Goal: Task Accomplishment & Management: Use online tool/utility

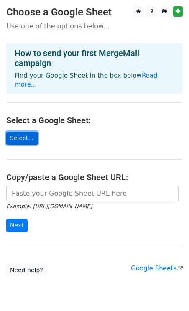
click at [21, 132] on link "Select..." at bounding box center [21, 138] width 31 height 13
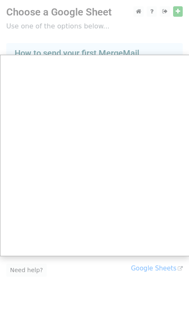
scroll to position [24, 0]
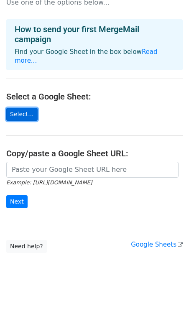
click at [25, 108] on link "Select..." at bounding box center [21, 114] width 31 height 13
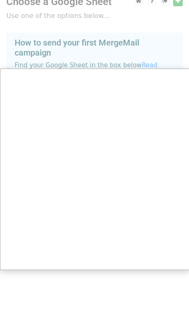
scroll to position [0, 0]
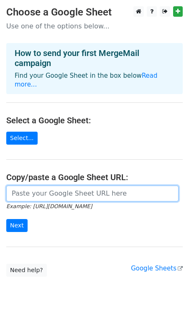
click at [46, 186] on input "url" at bounding box center [92, 194] width 172 height 16
paste input "https://docs.google.com/spreadsheets/d/1jsSFrdBfeSIhRO6wK4xtPv_fMZ5PStge/edit?g…"
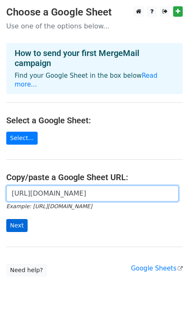
type input "https://docs.google.com/spreadsheets/d/1jsSFrdBfeSIhRO6wK4xtPv_fMZ5PStge/edit?g…"
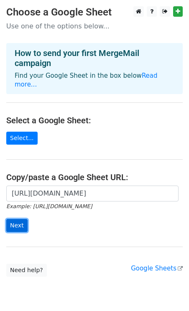
click at [17, 219] on input "Next" at bounding box center [16, 225] width 21 height 13
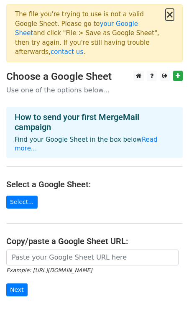
click at [172, 14] on button "×" at bounding box center [170, 15] width 8 height 10
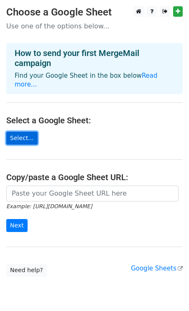
click at [26, 132] on link "Select..." at bounding box center [21, 138] width 31 height 13
click at [21, 132] on link "Select..." at bounding box center [21, 138] width 31 height 13
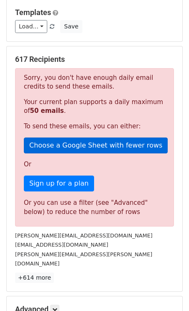
scroll to position [113, 0]
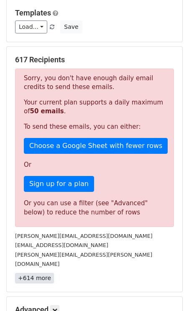
click at [31, 273] on link "+614 more" at bounding box center [34, 278] width 39 height 10
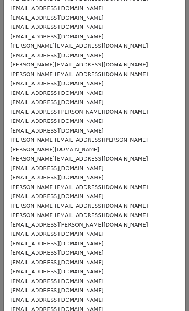
scroll to position [1428, 0]
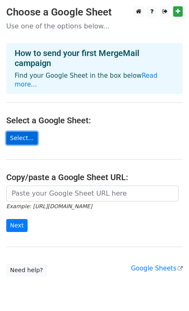
click at [28, 132] on link "Select..." at bounding box center [21, 138] width 31 height 13
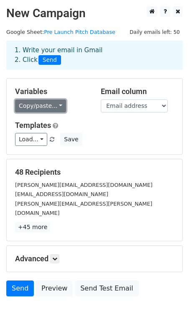
click at [61, 107] on link "Copy/paste..." at bounding box center [40, 106] width 51 height 13
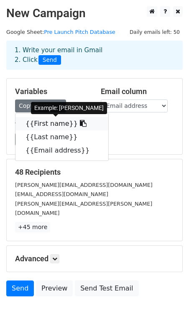
click at [55, 123] on link "{{First name}}" at bounding box center [61, 123] width 93 height 13
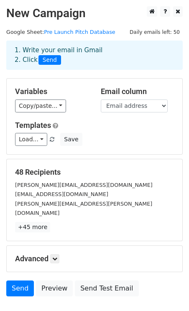
scroll to position [47, 0]
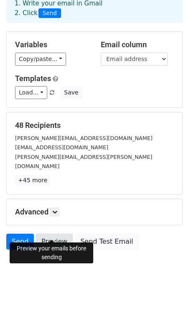
click at [53, 234] on link "Preview" at bounding box center [54, 242] width 37 height 16
click at [27, 234] on link "Send" at bounding box center [20, 242] width 28 height 16
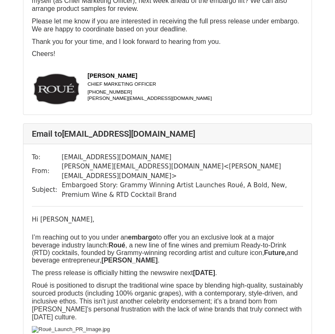
scroll to position [1764, 0]
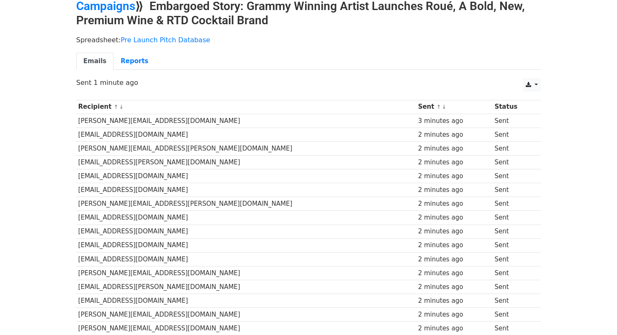
scroll to position [41, 0]
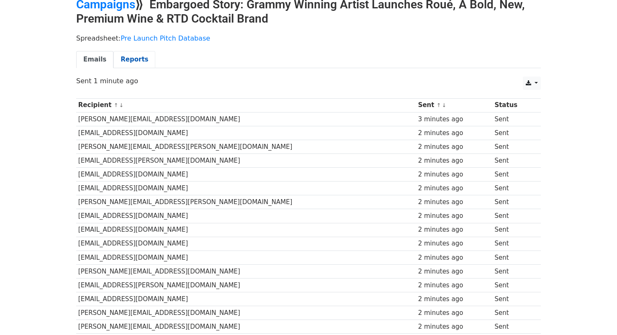
click at [141, 57] on link "Reports" at bounding box center [134, 59] width 42 height 17
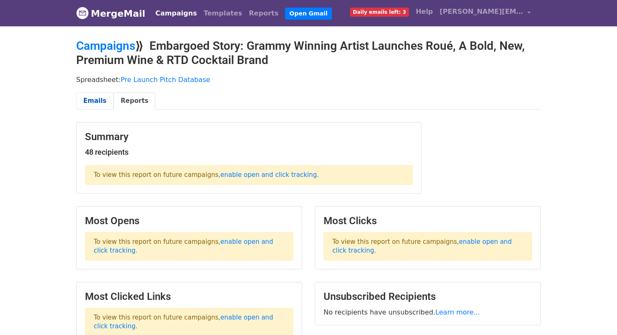
click at [87, 102] on link "Emails" at bounding box center [94, 100] width 37 height 17
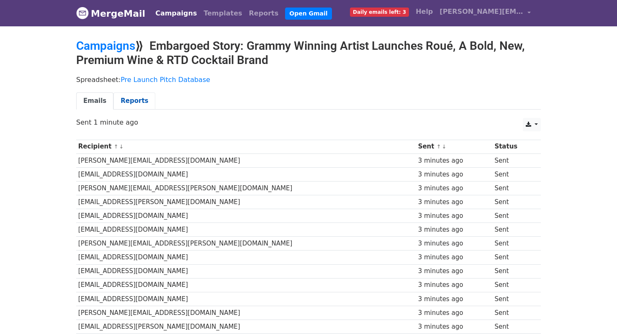
click at [133, 102] on link "Reports" at bounding box center [134, 100] width 42 height 17
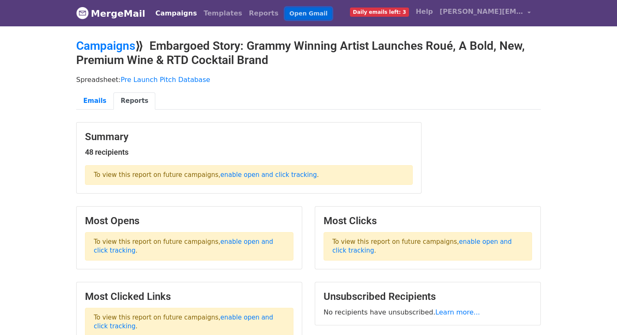
click at [285, 12] on link "Open Gmail" at bounding box center [308, 14] width 46 height 12
